Goal: Navigation & Orientation: Find specific page/section

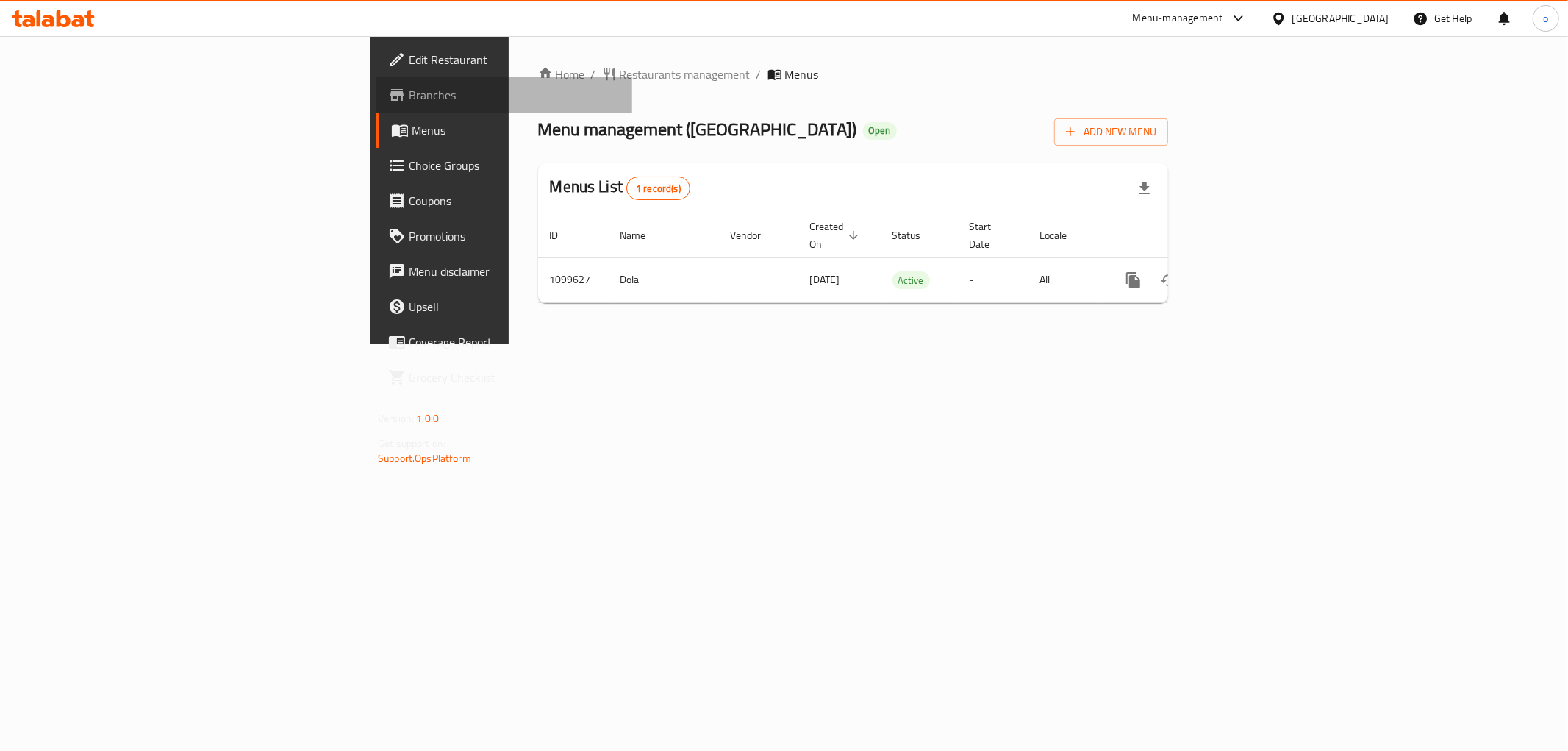
click at [408, 86] on span "Branches" at bounding box center [514, 94] width 212 height 17
click at [408, 93] on span "Branches" at bounding box center [514, 94] width 212 height 17
drag, startPoint x: 525, startPoint y: 3, endPoint x: 922, endPoint y: 62, distance: 401.4
click at [943, 81] on ol "Home / Restaurants management / Menus" at bounding box center [853, 74] width 630 height 17
